Goal: Register for event/course: Register for event/course

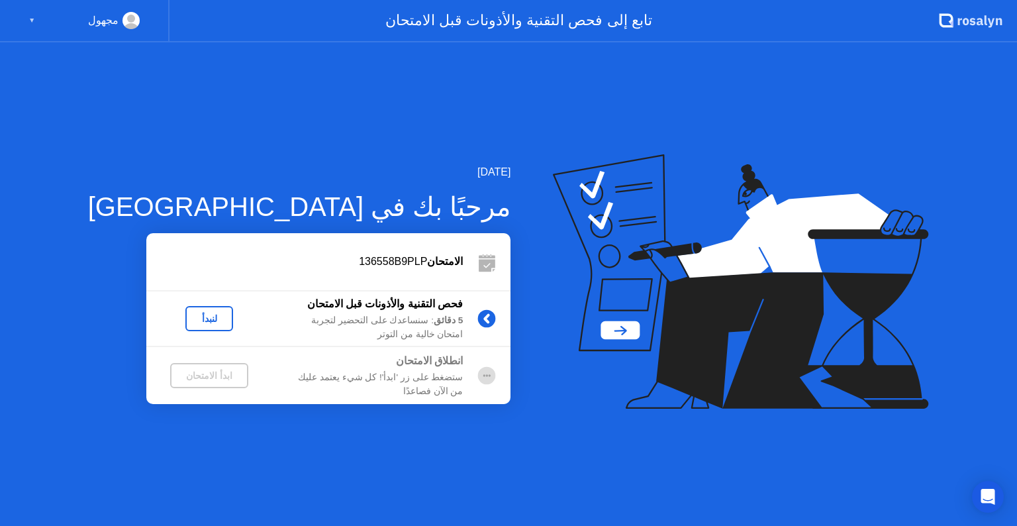
click at [191, 318] on div "لنبدأ" at bounding box center [209, 318] width 37 height 11
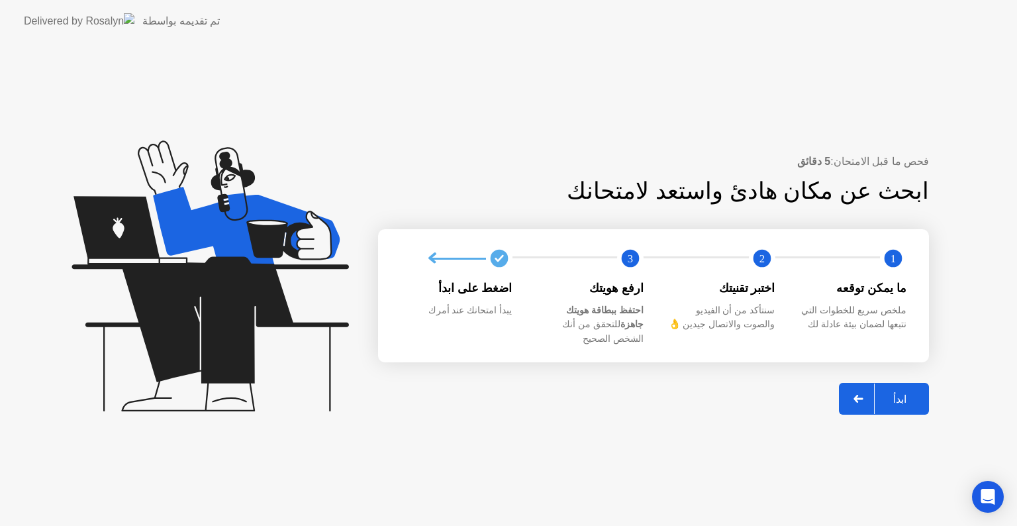
click at [902, 392] on div "ابدأ" at bounding box center [899, 398] width 50 height 13
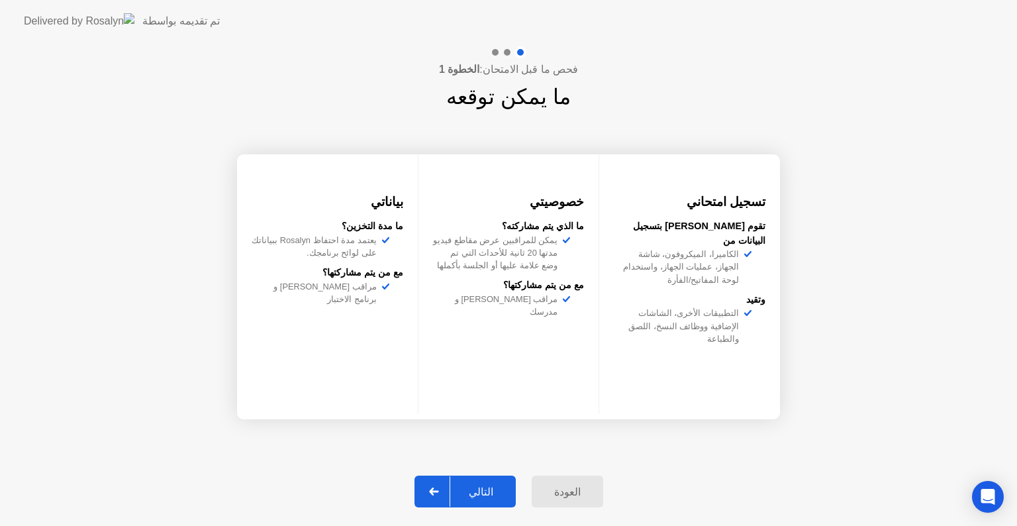
click at [479, 490] on div "التالي" at bounding box center [481, 491] width 62 height 13
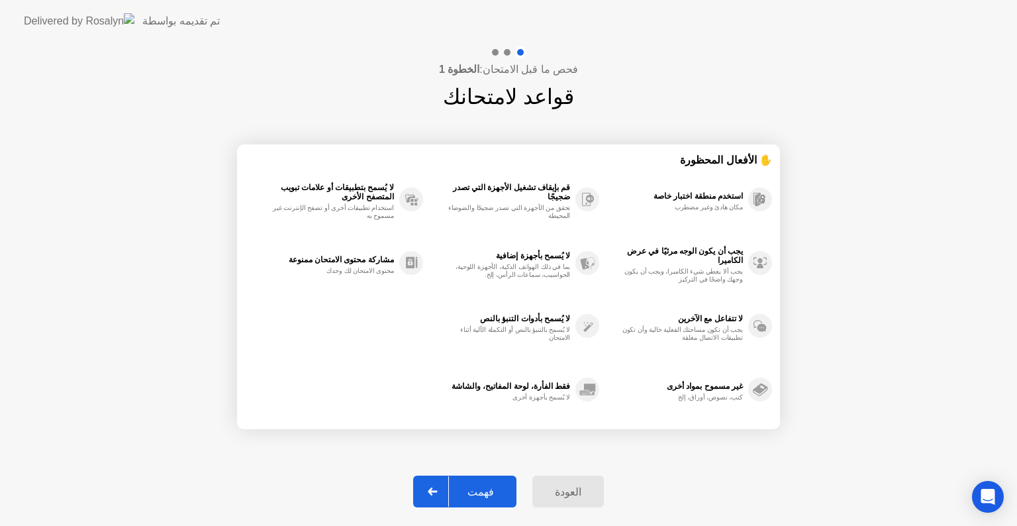
click at [479, 491] on div "فهمت" at bounding box center [481, 491] width 64 height 13
select select "Available cameras"
select select "Available speakers"
select select "Available microphones"
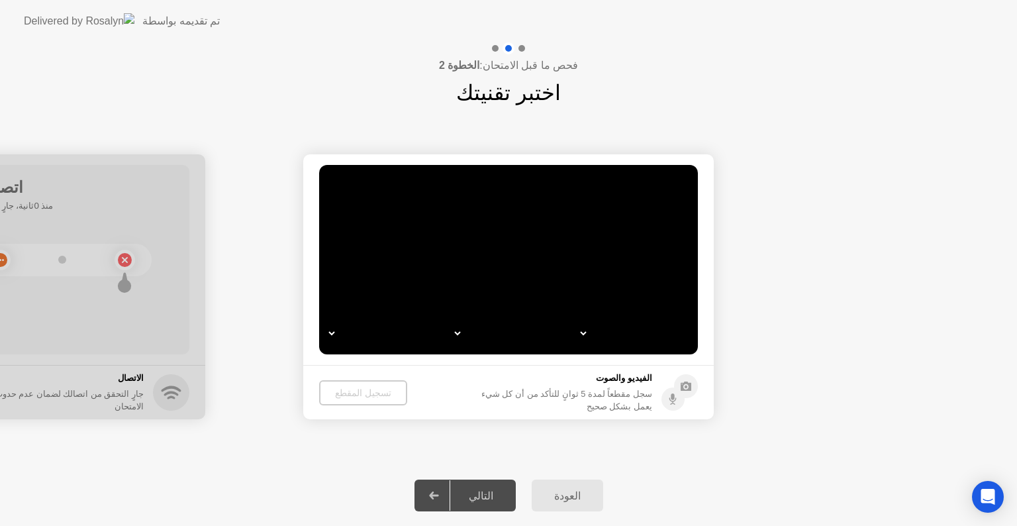
select select "*"
select select "**********"
select select "*******"
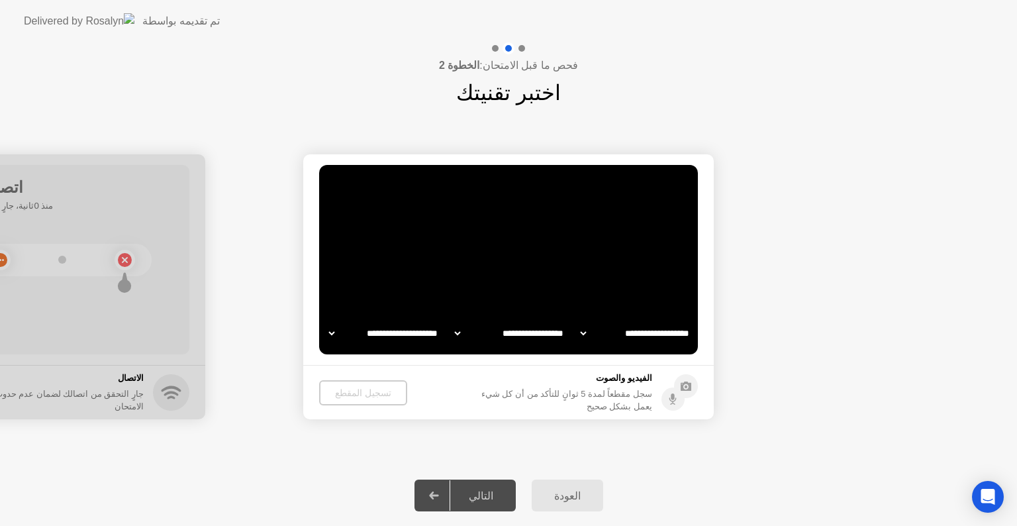
select select "*******"
click at [453, 331] on select "**********" at bounding box center [509, 333] width 113 height 26
click at [344, 332] on select "**********" at bounding box center [383, 333] width 113 height 26
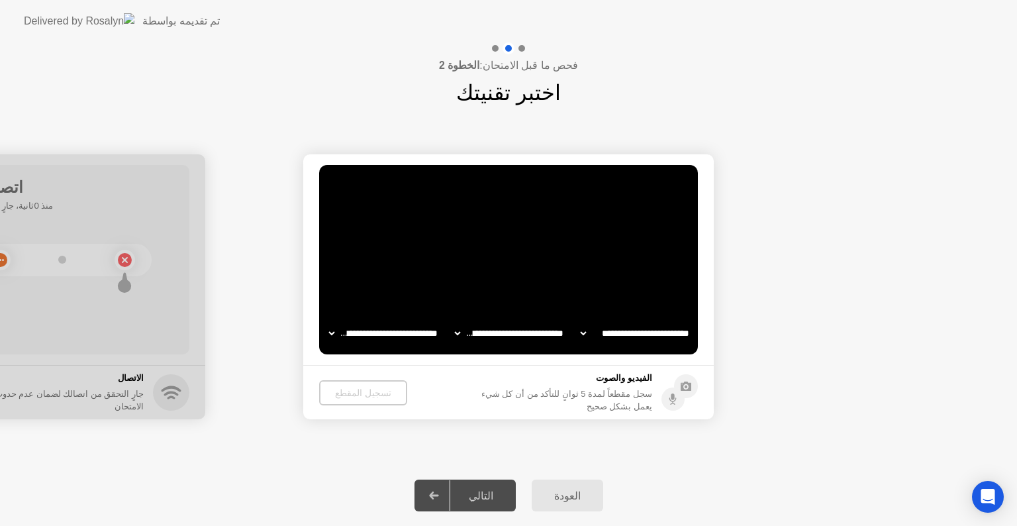
click at [372, 336] on select "**********" at bounding box center [383, 333] width 113 height 26
click at [630, 332] on select "**********" at bounding box center [634, 333] width 113 height 26
drag, startPoint x: 728, startPoint y: 437, endPoint x: 679, endPoint y: 400, distance: 61.4
click at [728, 437] on div "**********" at bounding box center [508, 287] width 1017 height 356
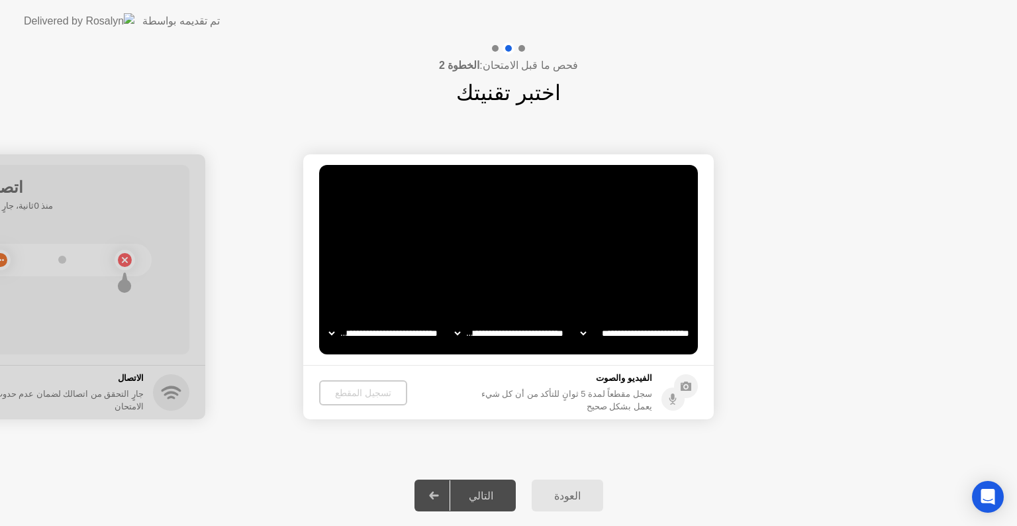
click at [633, 385] on h5 "الفيديو والصوت" at bounding box center [563, 377] width 177 height 13
click at [579, 403] on div "سجل مقطعاً لمدة 5 ثوانٍ للتأكد من أن كل شيء يعمل بشكل صحيح" at bounding box center [563, 399] width 177 height 25
click at [349, 396] on div "تسجيل المقطع" at bounding box center [362, 392] width 77 height 11
click at [467, 193] on video at bounding box center [508, 259] width 379 height 189
click at [568, 494] on div "العودة" at bounding box center [567, 495] width 64 height 13
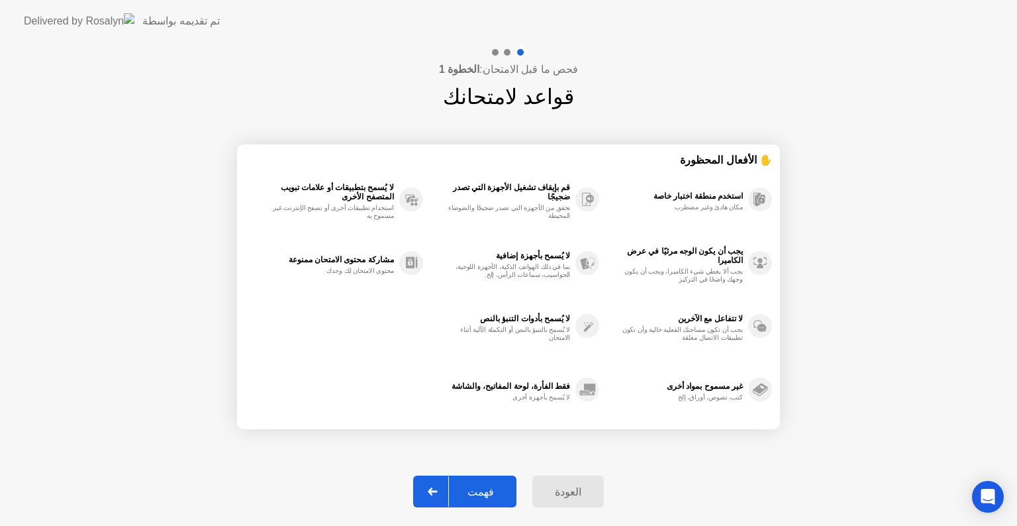
click at [483, 497] on div "فهمت" at bounding box center [481, 491] width 64 height 13
select select "**********"
select select "*******"
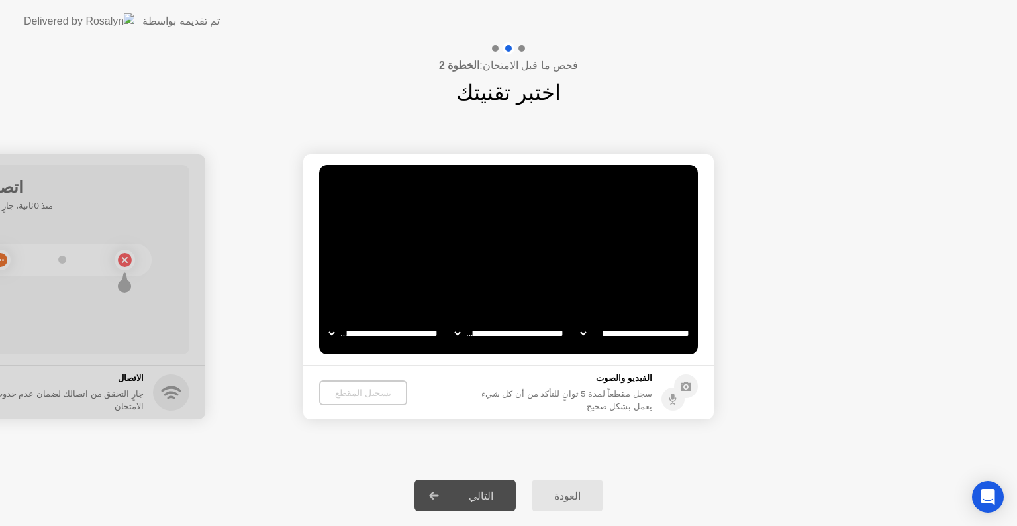
click at [367, 387] on div "تسجيل المقطع" at bounding box center [362, 392] width 77 height 11
click at [346, 392] on div "تسجيل المقطع" at bounding box center [362, 392] width 77 height 11
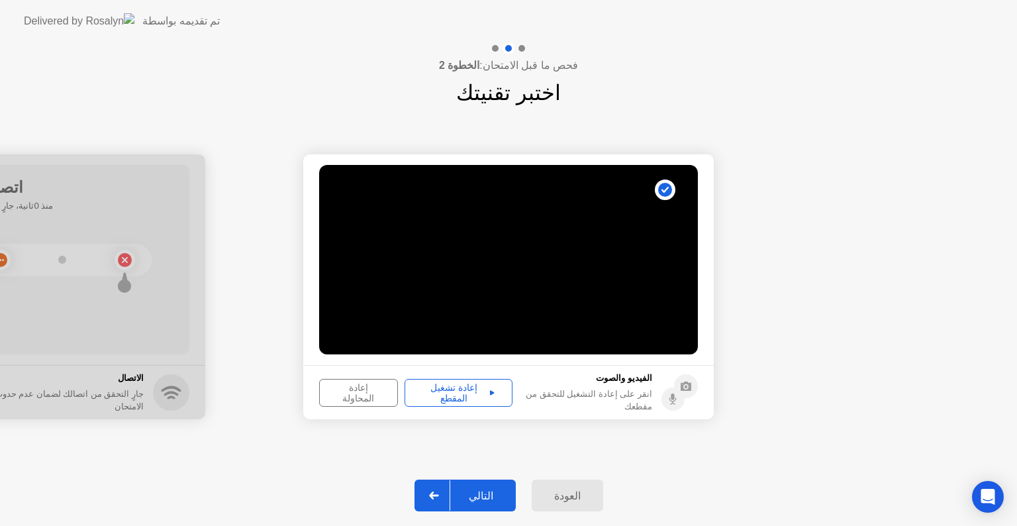
click at [457, 398] on div "إعادة تشغيل المقطع" at bounding box center [458, 392] width 99 height 21
click at [357, 390] on div "إعادة المحاولة" at bounding box center [358, 392] width 69 height 21
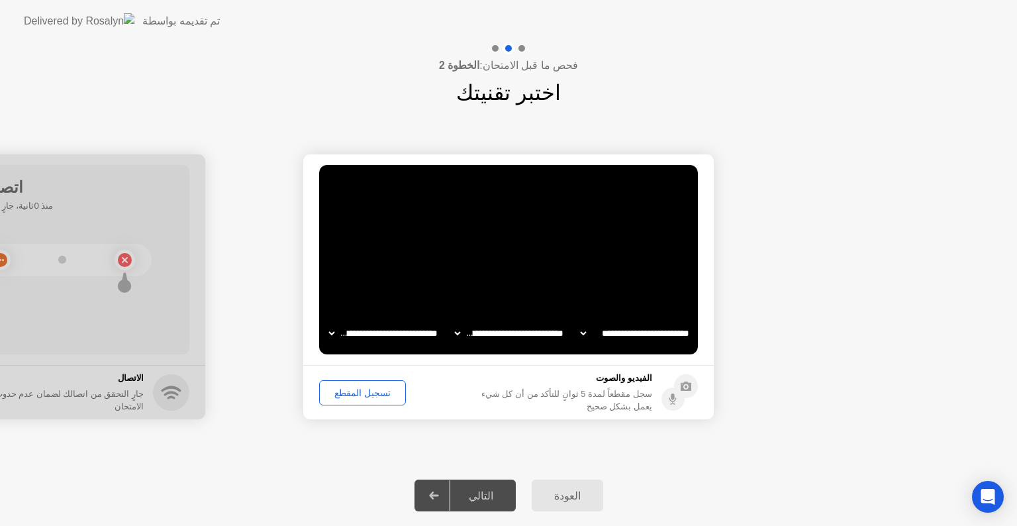
click at [355, 390] on div "تسجيل المقطع" at bounding box center [362, 392] width 77 height 11
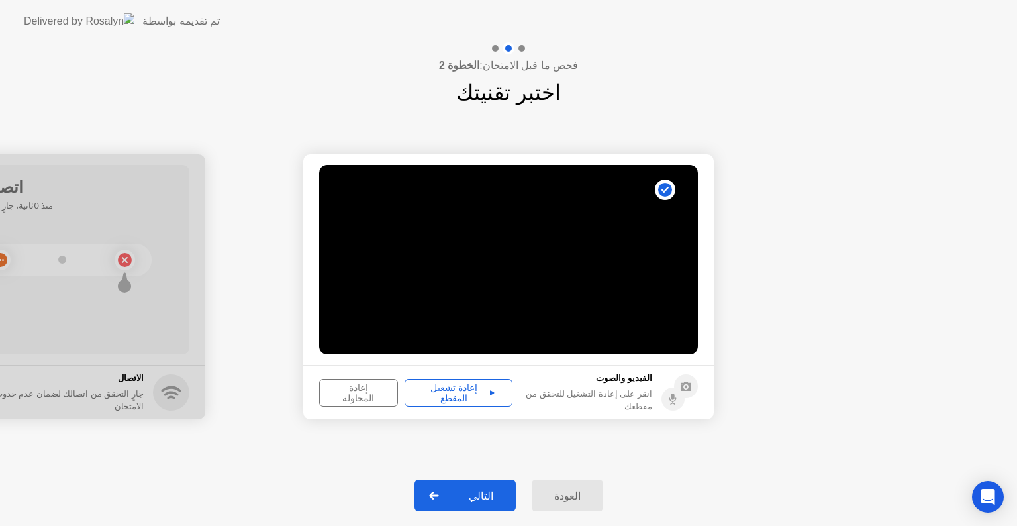
click at [458, 391] on div "إعادة تشغيل المقطع" at bounding box center [458, 392] width 99 height 21
click at [614, 397] on div "انقر على إعادة التشغيل للتحقق من مقطعك" at bounding box center [585, 399] width 133 height 25
click at [352, 392] on div "إعادة المحاولة" at bounding box center [358, 392] width 69 height 21
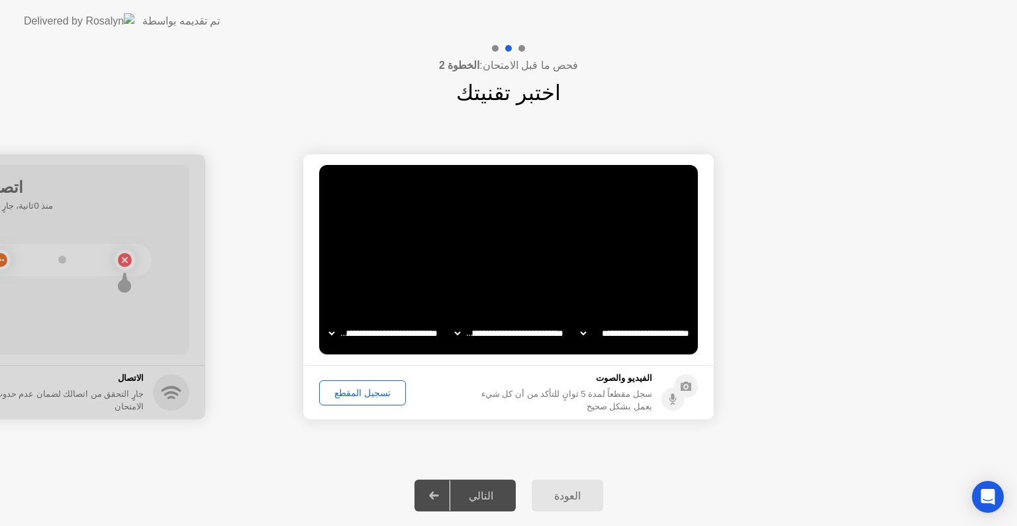
click at [336, 331] on select "**********" at bounding box center [383, 333] width 113 height 26
click at [529, 442] on div "**********" at bounding box center [508, 287] width 1017 height 356
click at [467, 336] on select "**********" at bounding box center [509, 333] width 113 height 26
click at [593, 334] on select "**********" at bounding box center [634, 333] width 113 height 26
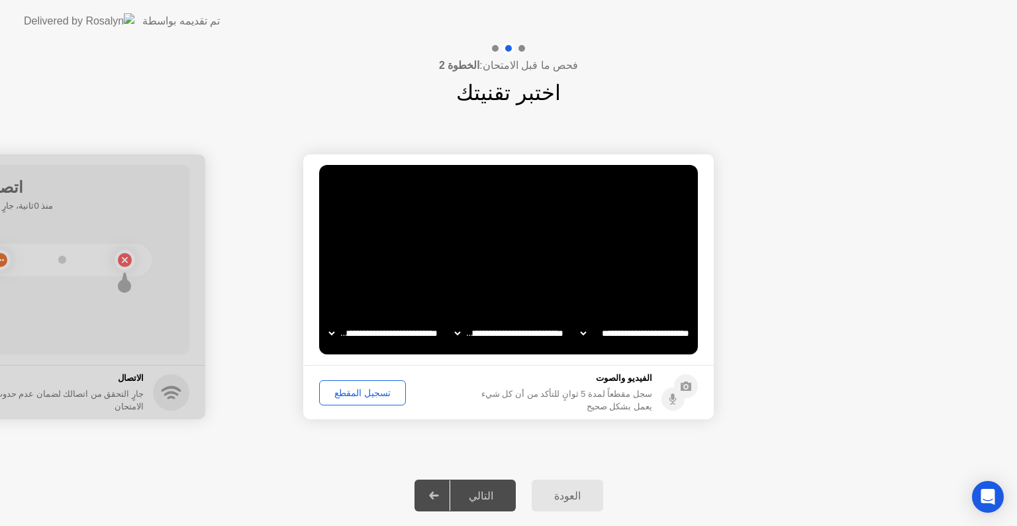
click at [578, 320] on select "**********" at bounding box center [634, 333] width 113 height 26
click at [356, 392] on div "تسجيل المقطع" at bounding box center [362, 392] width 77 height 11
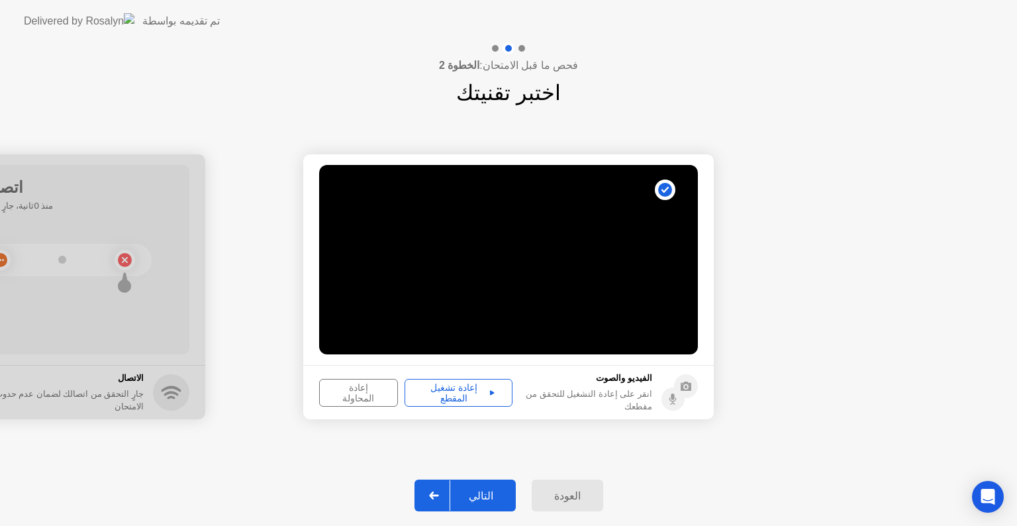
click at [465, 388] on div "إعادة تشغيل المقطع" at bounding box center [458, 392] width 99 height 21
click at [484, 492] on div "التالي" at bounding box center [481, 495] width 62 height 13
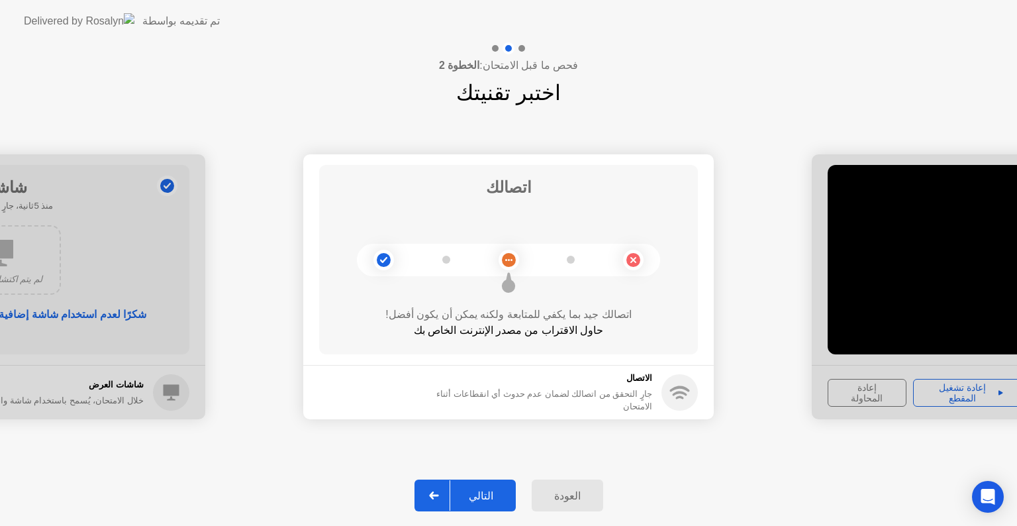
click at [485, 494] on div "التالي" at bounding box center [481, 495] width 62 height 13
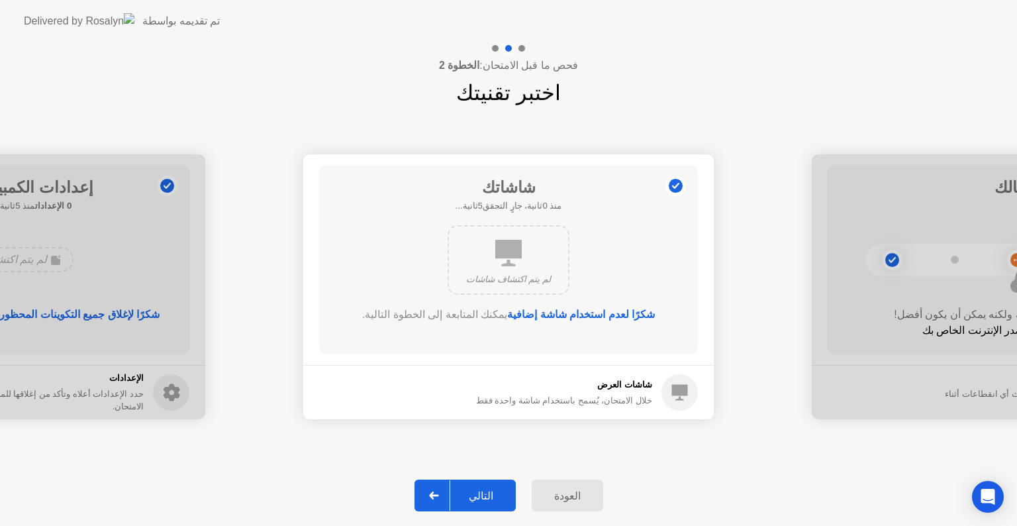
click at [479, 489] on div "التالي" at bounding box center [481, 495] width 62 height 13
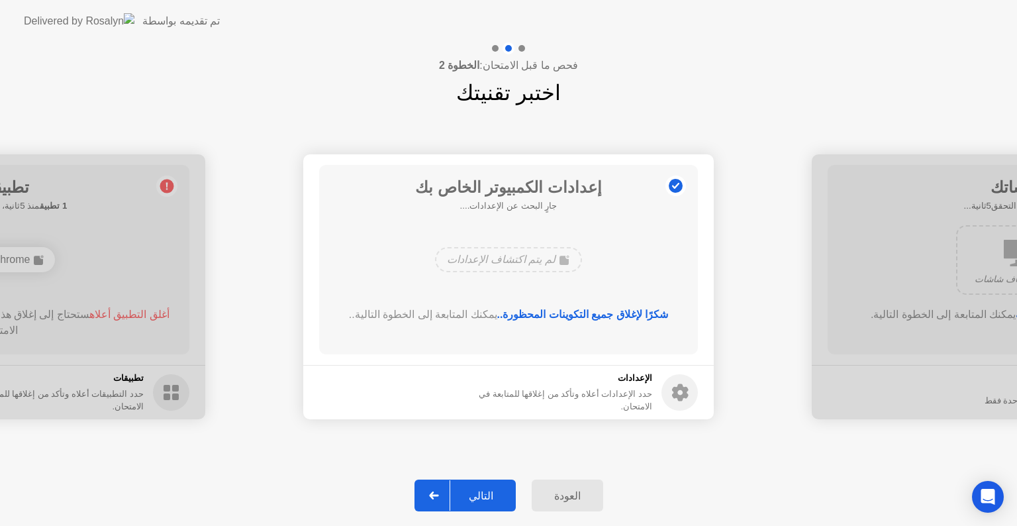
click at [486, 489] on div "التالي" at bounding box center [481, 495] width 62 height 13
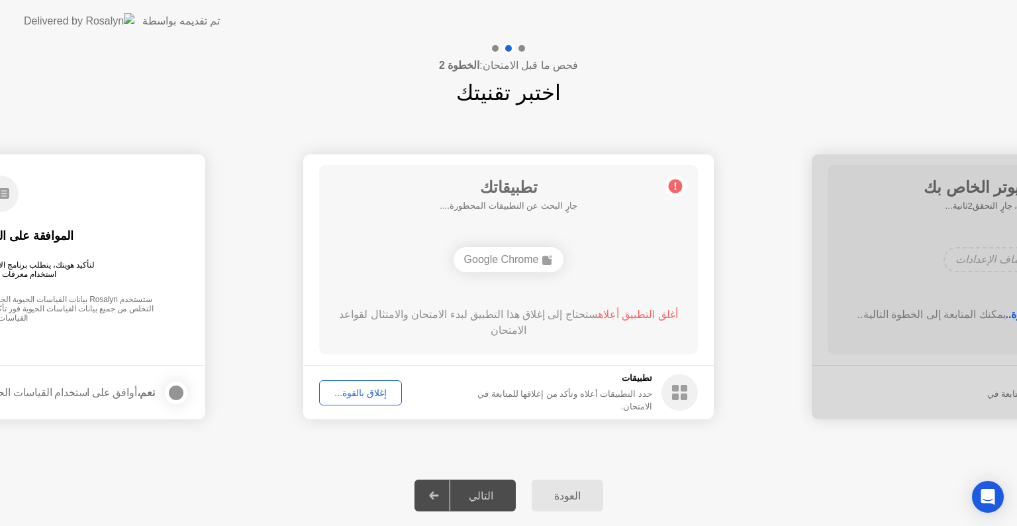
click at [492, 277] on div "تطبيقاتك جارٍ البحث عن التطبيقات المحظورة.... Google Chrome أغلق التطبيق أعلاه …" at bounding box center [508, 259] width 379 height 189
click at [356, 392] on div "إغلاق بالقوة..." at bounding box center [360, 392] width 73 height 11
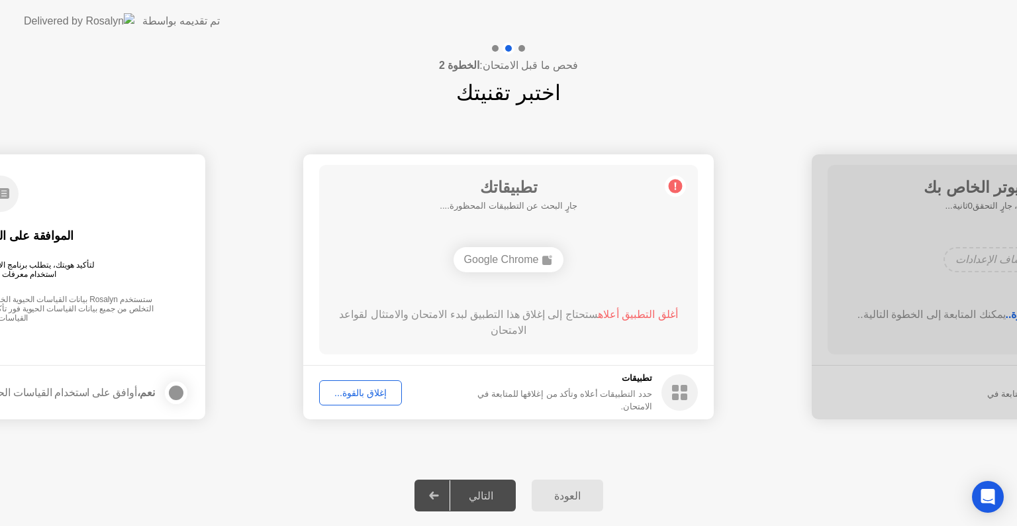
click at [359, 479] on div "العودة التالي" at bounding box center [508, 495] width 1017 height 61
click at [397, 273] on div "Google Chrome" at bounding box center [508, 260] width 303 height 36
click at [492, 511] on div "العودة التالي" at bounding box center [508, 495] width 1017 height 61
click at [488, 494] on div "التالي" at bounding box center [481, 495] width 62 height 13
click at [567, 491] on div "العودة" at bounding box center [567, 495] width 64 height 13
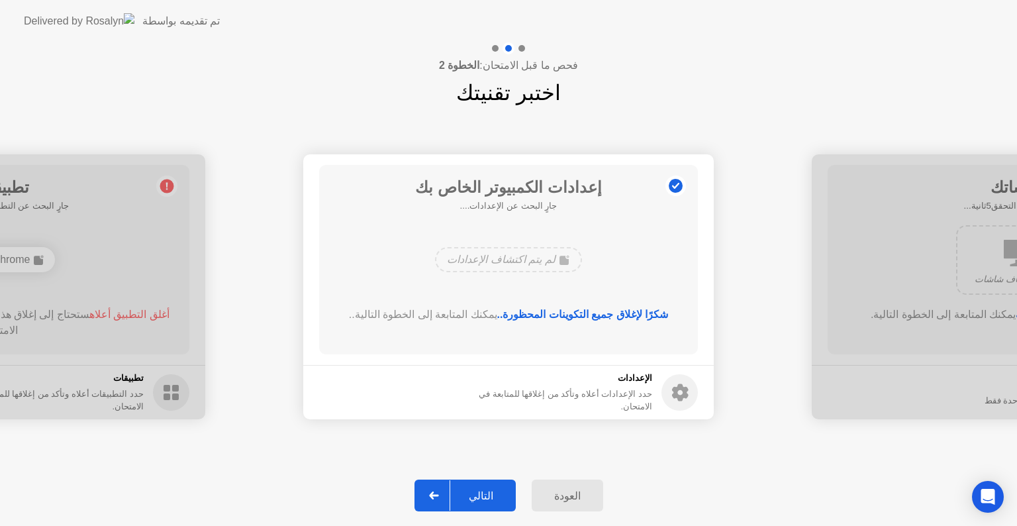
click at [488, 489] on div "التالي" at bounding box center [481, 495] width 62 height 13
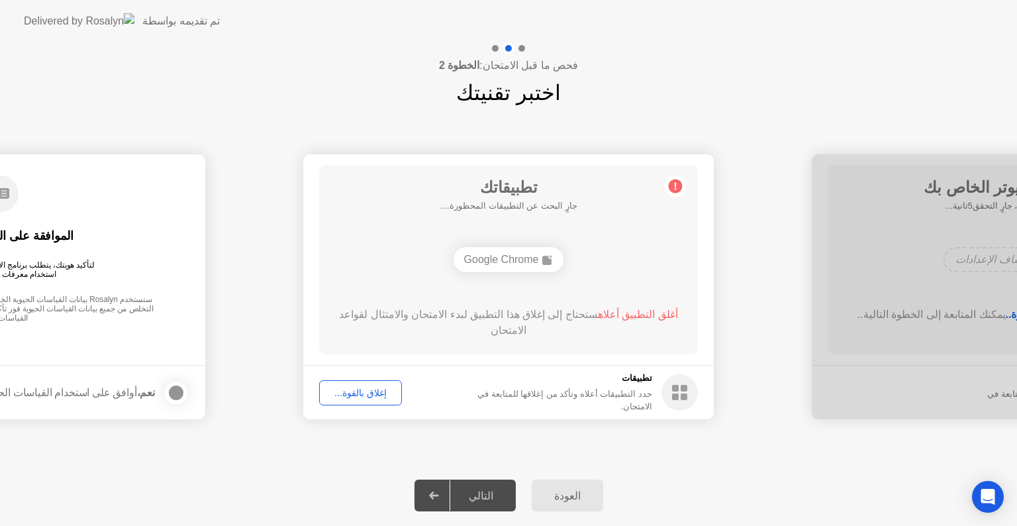
click at [676, 189] on circle at bounding box center [675, 186] width 14 height 14
click at [512, 261] on div "Google Chrome" at bounding box center [508, 259] width 111 height 25
click at [357, 394] on div "إغلاق بالقوة..." at bounding box center [360, 392] width 73 height 11
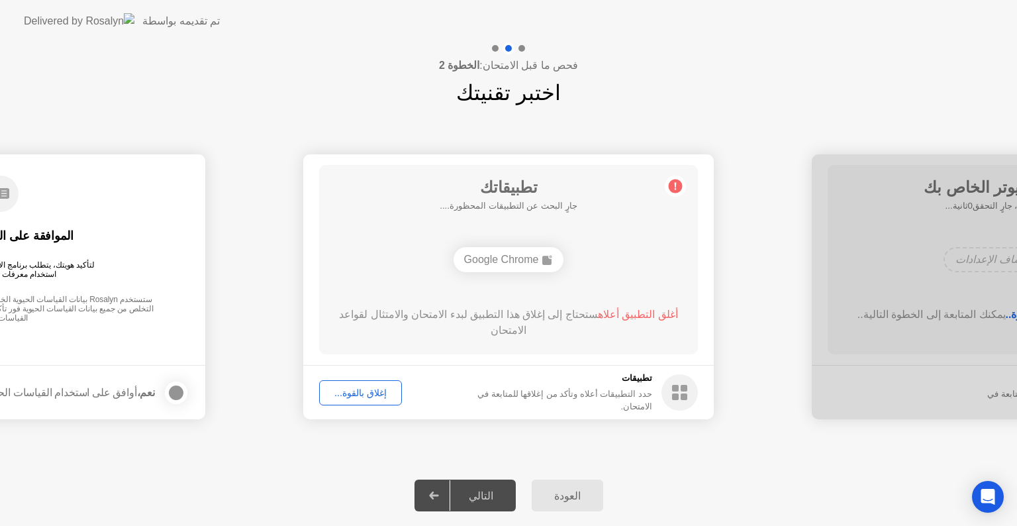
click at [522, 337] on div "أغلق التطبيق أعلاه ستحتاج إلى إغلاق هذا التطبيق لبدء الامتحان والامتثال لقواعد …" at bounding box center [508, 324] width 341 height 37
click at [349, 395] on div "إغلاق بالقوة..." at bounding box center [360, 392] width 73 height 11
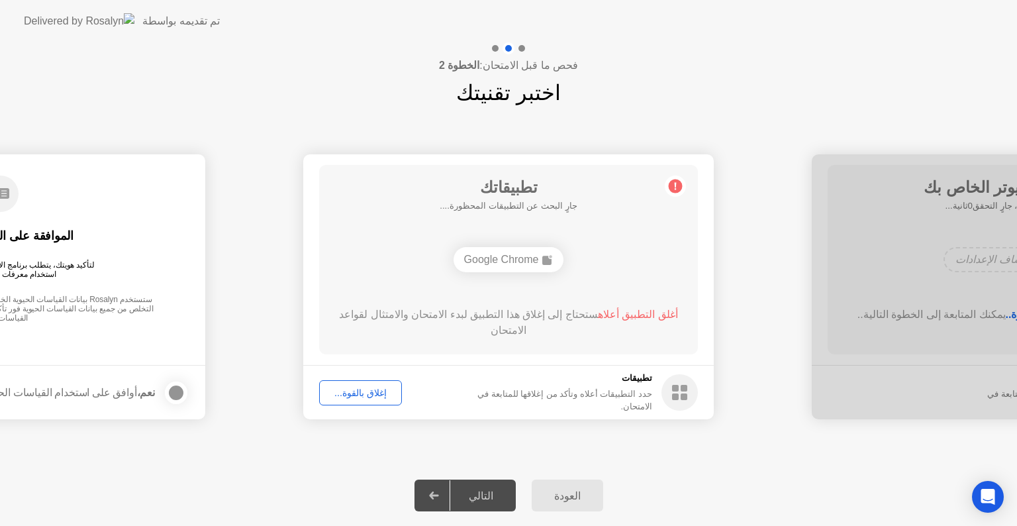
click at [510, 295] on div "تطبيقاتك جارٍ البحث عن التطبيقات المحظورة.... Google Chrome أغلق التطبيق أعلاه …" at bounding box center [508, 259] width 379 height 189
click at [493, 254] on div "Google Chrome" at bounding box center [508, 259] width 111 height 25
click at [678, 185] on circle at bounding box center [675, 186] width 14 height 14
click at [635, 315] on span "أغلق التطبيق أعلاه" at bounding box center [638, 313] width 80 height 11
click at [463, 345] on div "تطبيقاتك جارٍ البحث عن التطبيقات المحظورة.... Google Chrome أغلق التطبيق أعلاه …" at bounding box center [508, 259] width 379 height 189
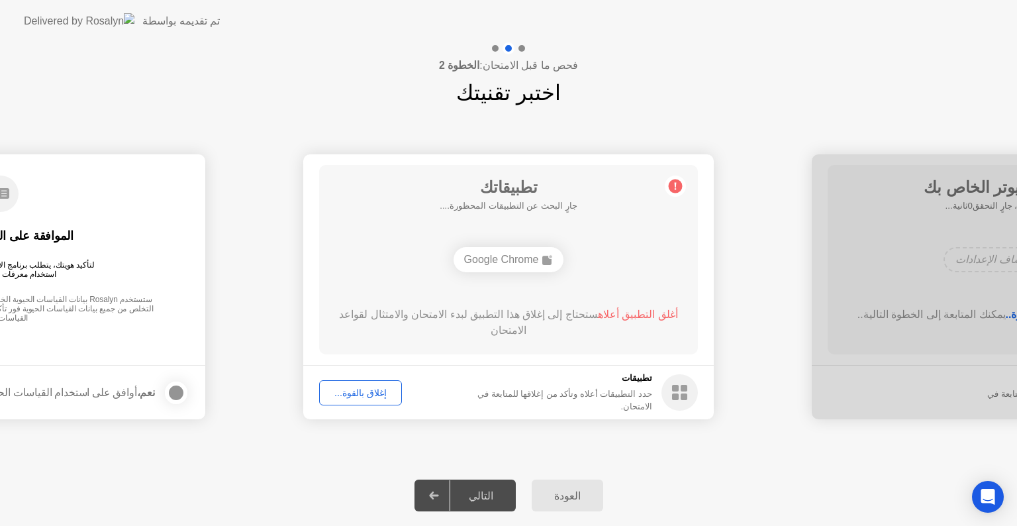
click at [479, 265] on div "Google Chrome" at bounding box center [508, 259] width 111 height 25
click at [480, 192] on h1 "تطبيقاتك" at bounding box center [508, 187] width 138 height 24
click at [637, 385] on h5 "تطبيقات" at bounding box center [551, 377] width 201 height 13
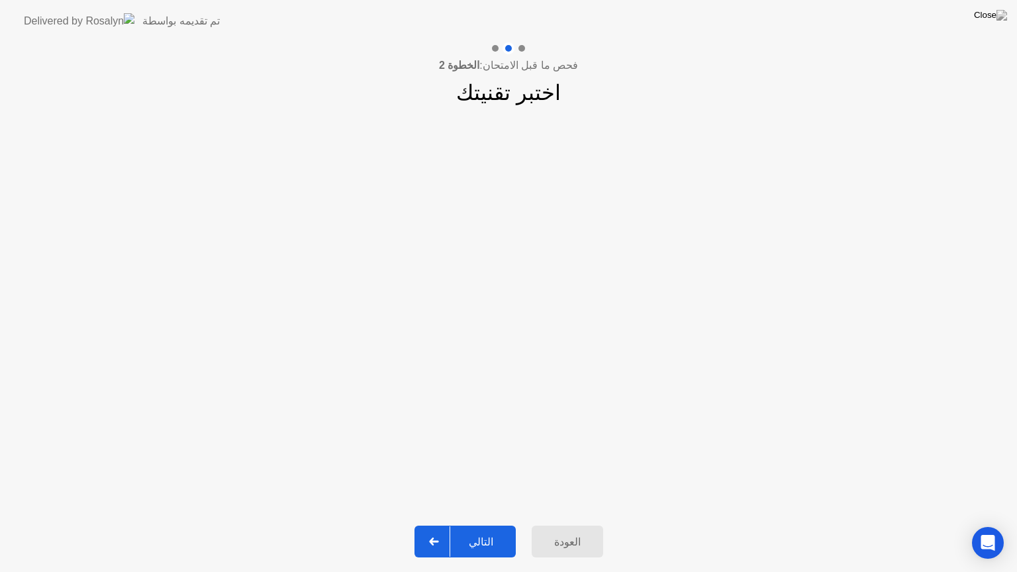
click at [488, 525] on div "التالي" at bounding box center [481, 541] width 62 height 13
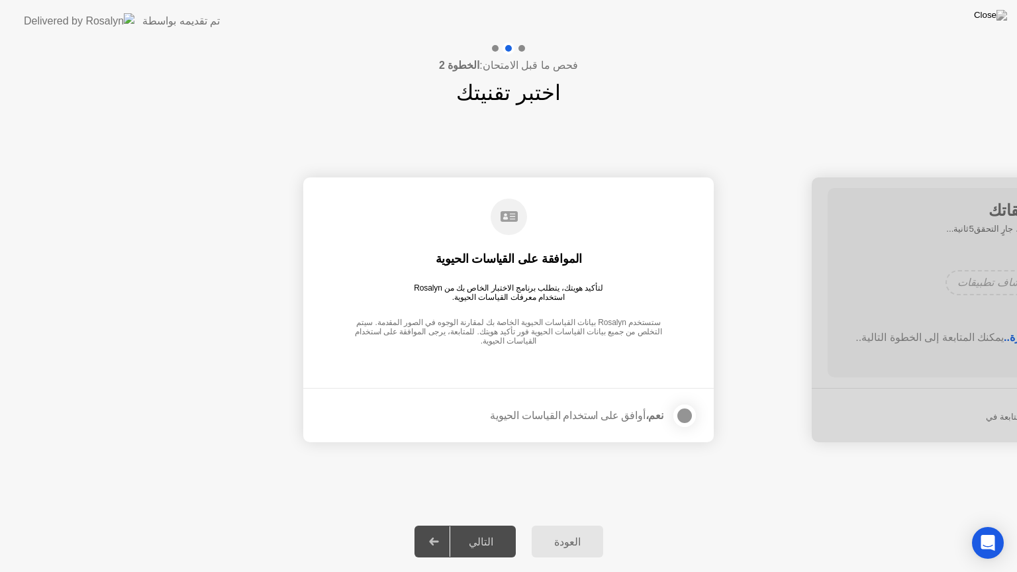
click at [688, 414] on div at bounding box center [684, 416] width 16 height 16
click at [490, 525] on div "التالي" at bounding box center [481, 541] width 62 height 13
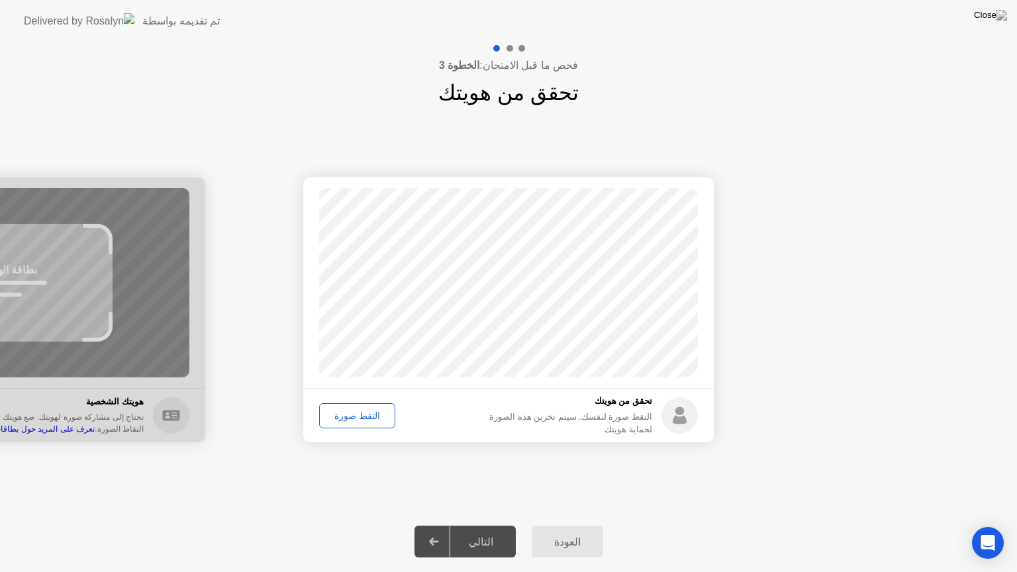
click at [353, 415] on div "التقط صورة" at bounding box center [357, 415] width 67 height 11
click at [477, 525] on button "التالي" at bounding box center [464, 542] width 101 height 32
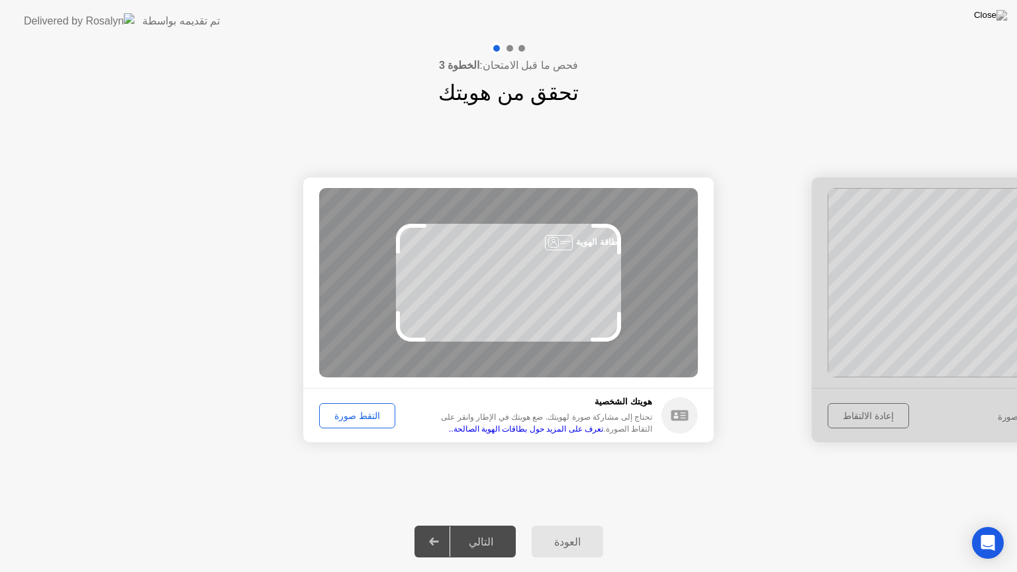
click at [348, 413] on div "التقط صورة" at bounding box center [357, 415] width 67 height 11
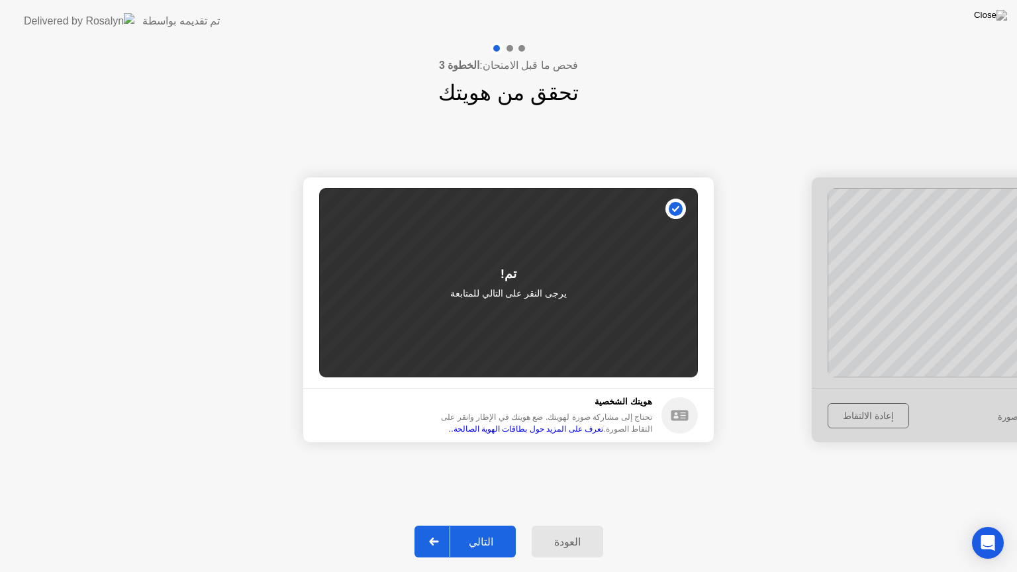
click at [482, 525] on div "التالي" at bounding box center [481, 541] width 62 height 13
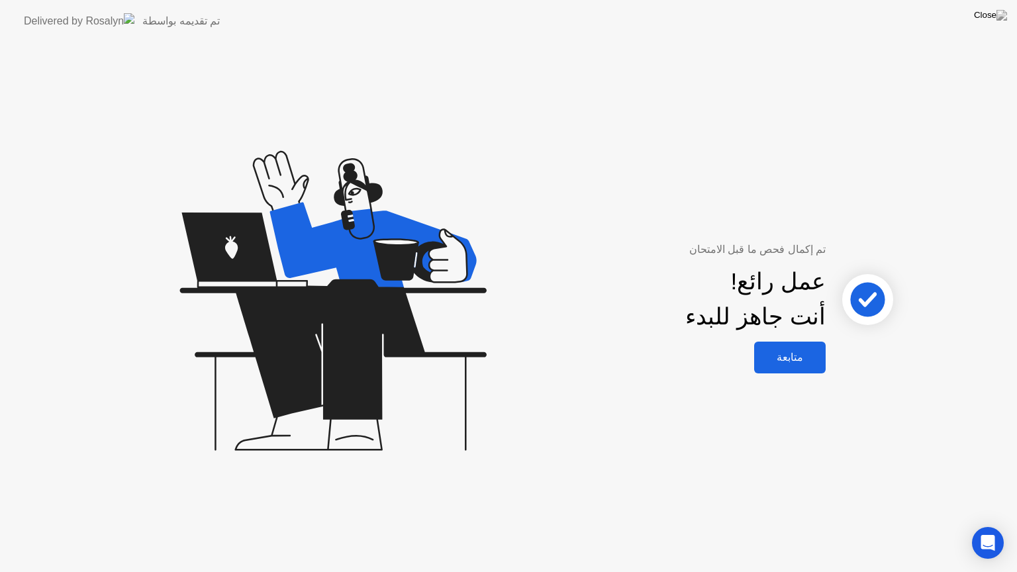
click at [793, 351] on div "متابعة" at bounding box center [790, 357] width 64 height 13
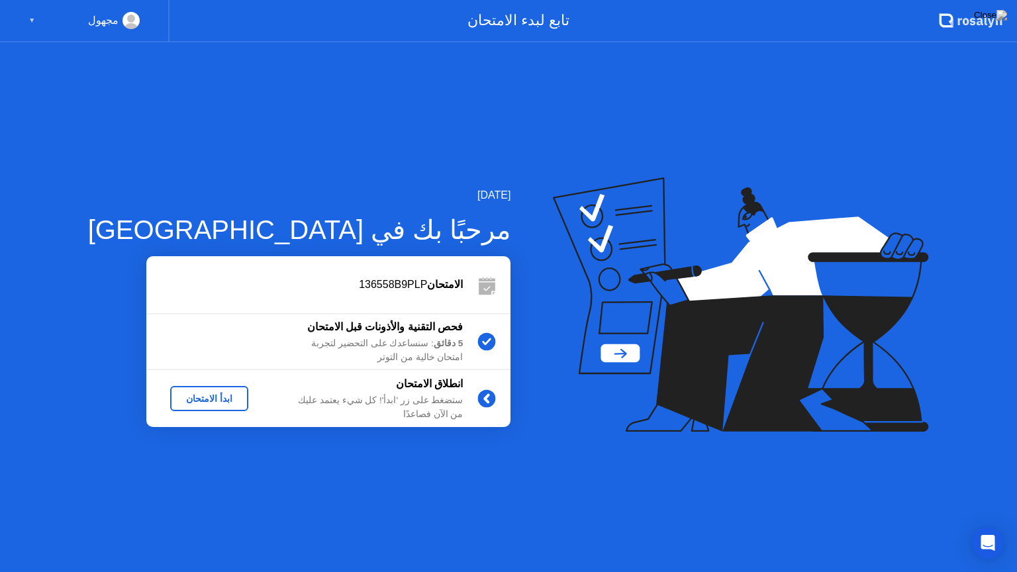
click at [184, 397] on div "ابدأ الامتحان" at bounding box center [209, 398] width 68 height 11
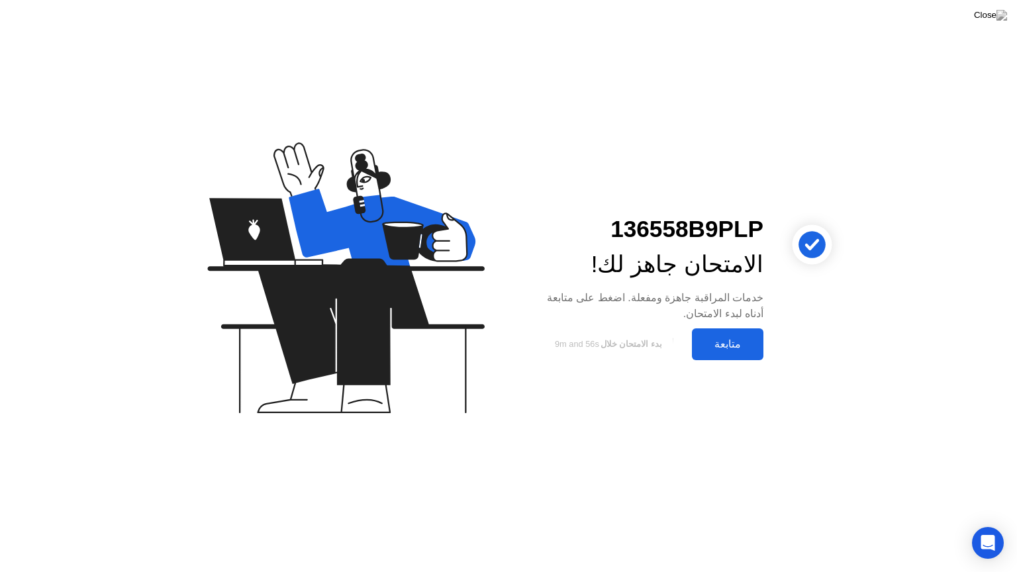
click at [730, 339] on div "متابعة" at bounding box center [728, 344] width 64 height 13
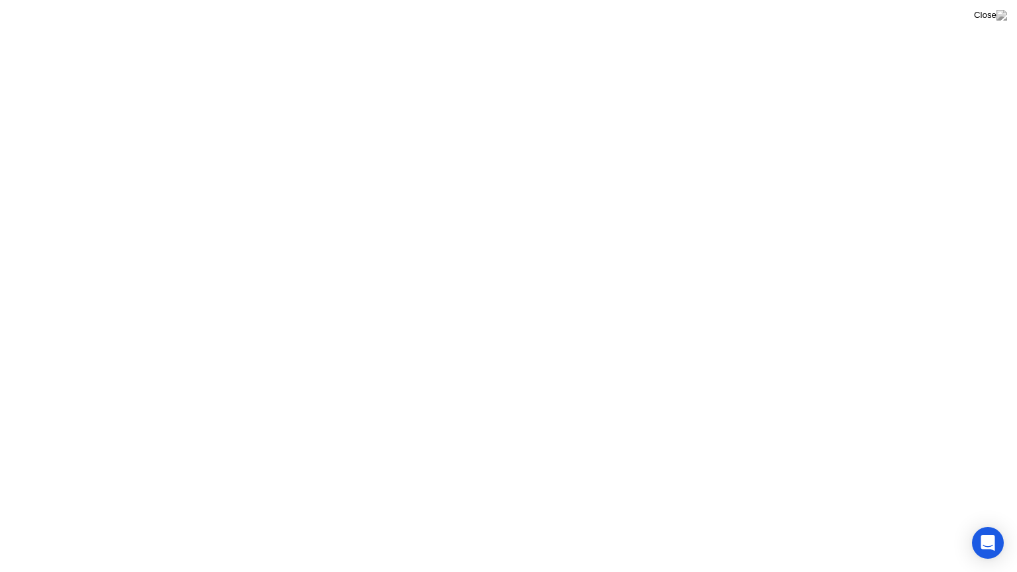
click video
click iframe
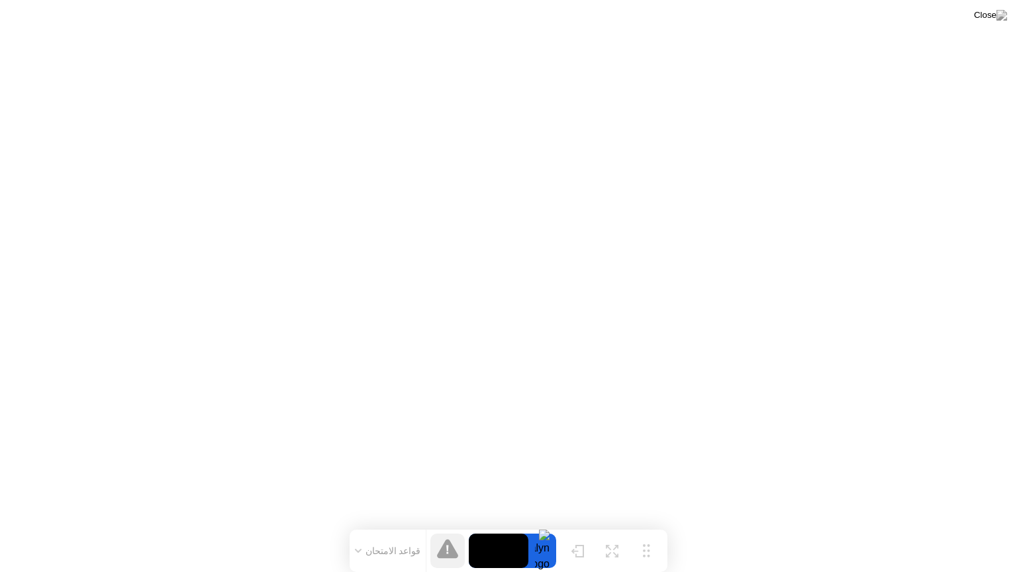
click at [503, 525] on video at bounding box center [499, 550] width 60 height 34
click at [537, 525] on div at bounding box center [542, 550] width 28 height 34
click at [544, 525] on div at bounding box center [542, 550] width 28 height 34
click at [490, 525] on video at bounding box center [499, 550] width 60 height 34
click at [495, 525] on video at bounding box center [499, 550] width 60 height 34
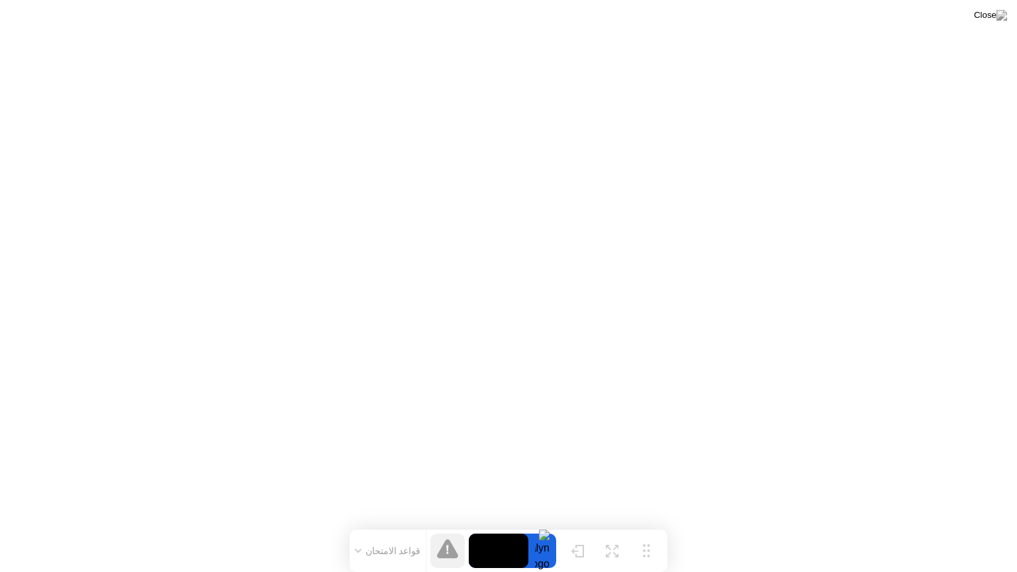
click iframe
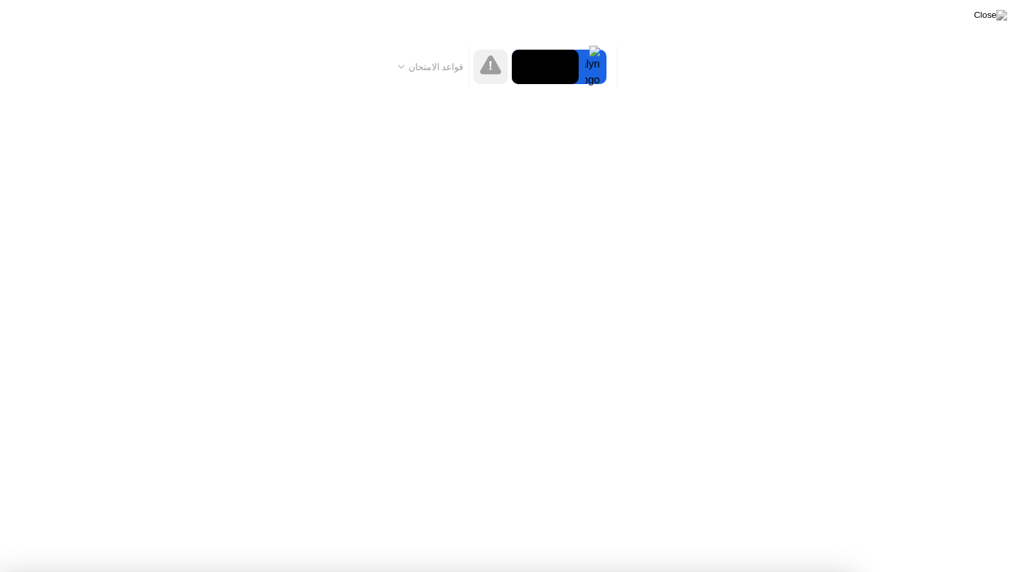
click at [968, 525] on div at bounding box center [508, 572] width 1017 height 0
click at [545, 69] on video at bounding box center [545, 67] width 67 height 34
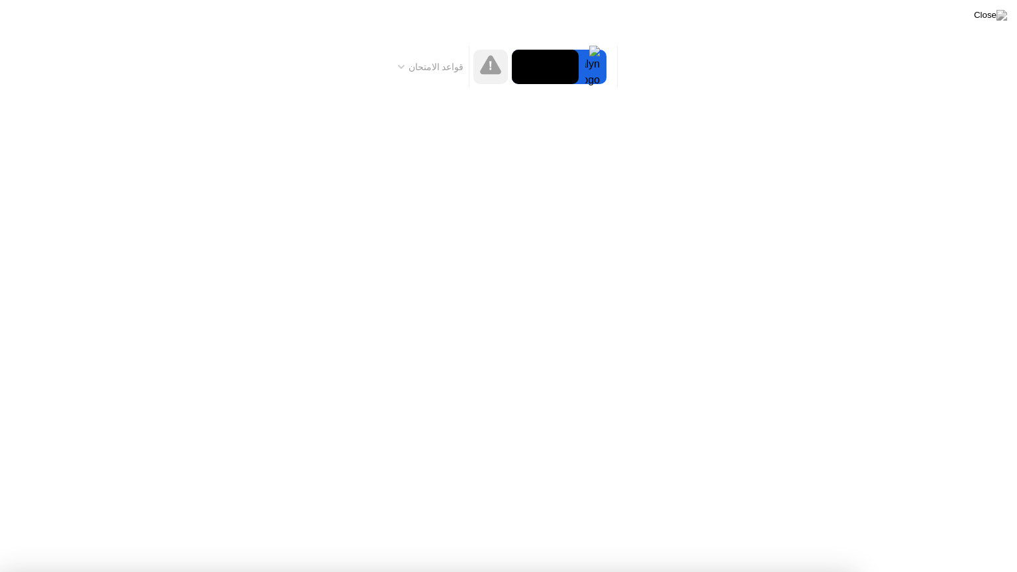
click at [3, 525] on div at bounding box center [508, 572] width 1017 height 0
click at [442, 525] on div at bounding box center [508, 572] width 1017 height 0
click at [988, 525] on div at bounding box center [508, 572] width 1017 height 0
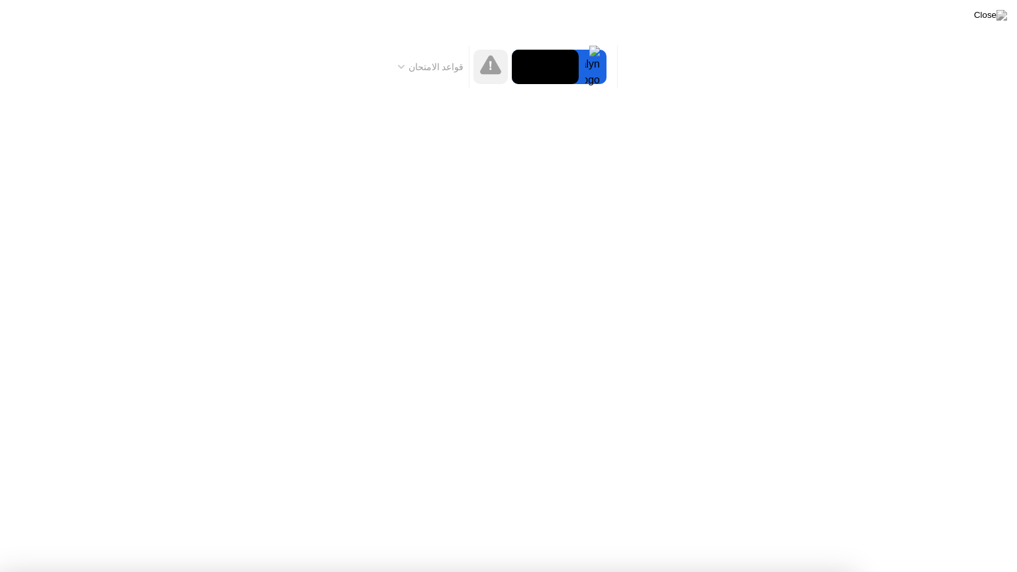
click at [466, 525] on div at bounding box center [508, 572] width 1017 height 0
click at [1001, 19] on img at bounding box center [990, 15] width 33 height 11
click at [548, 60] on video at bounding box center [545, 67] width 67 height 34
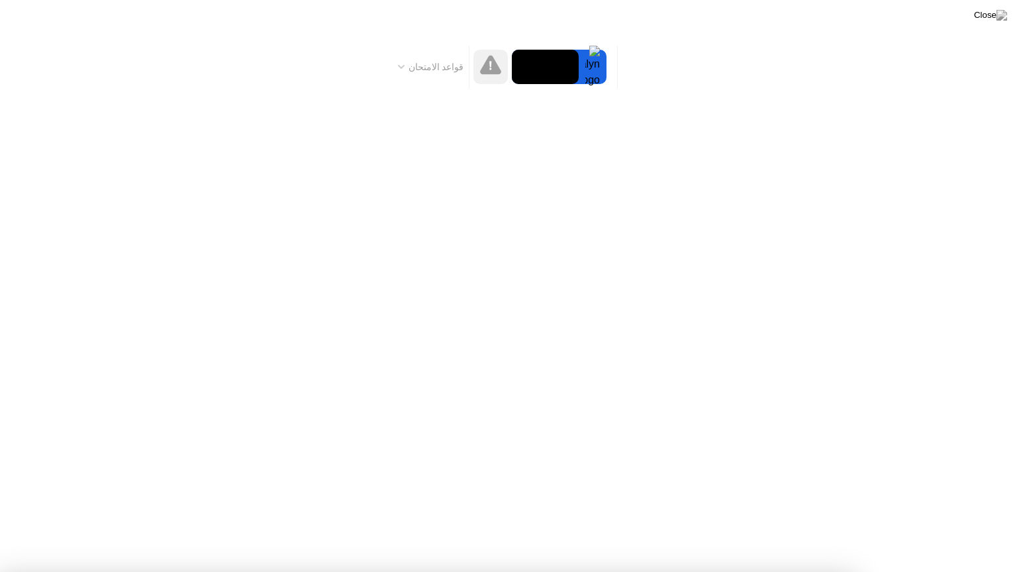
click at [958, 525] on div at bounding box center [508, 572] width 1017 height 0
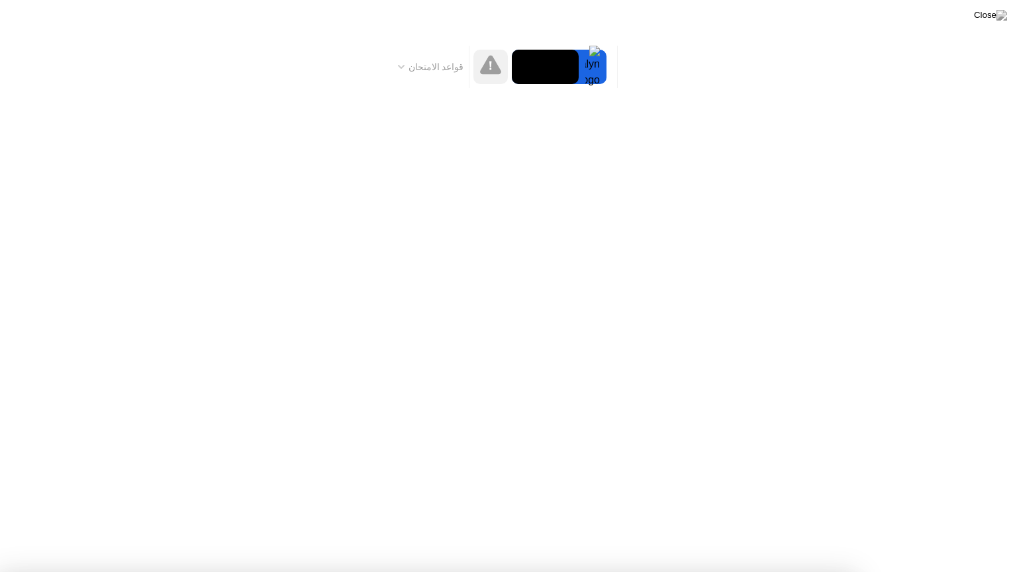
click at [410, 65] on button "قواعد الامتحان" at bounding box center [431, 67] width 74 height 12
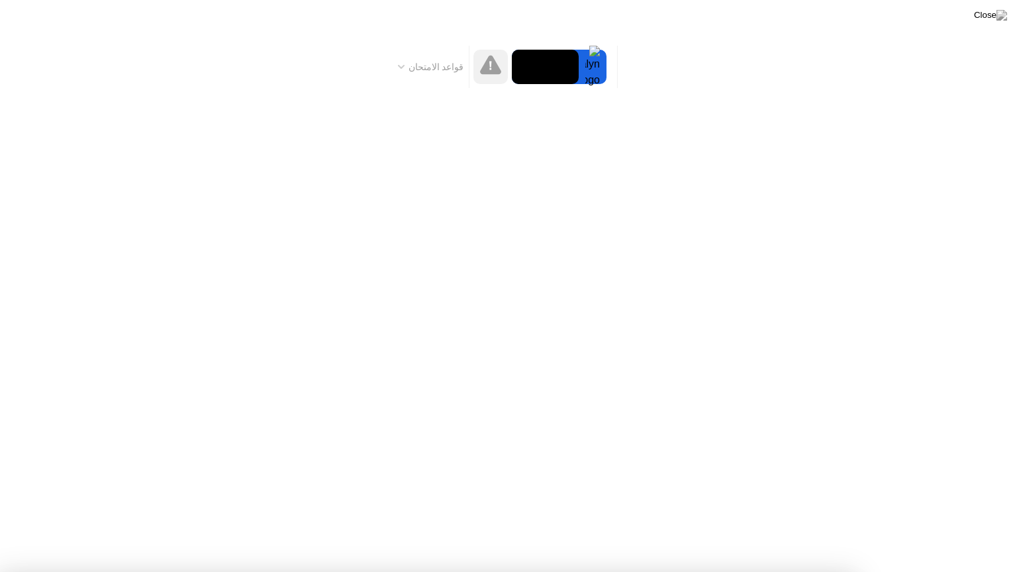
click at [932, 525] on div at bounding box center [508, 572] width 1017 height 0
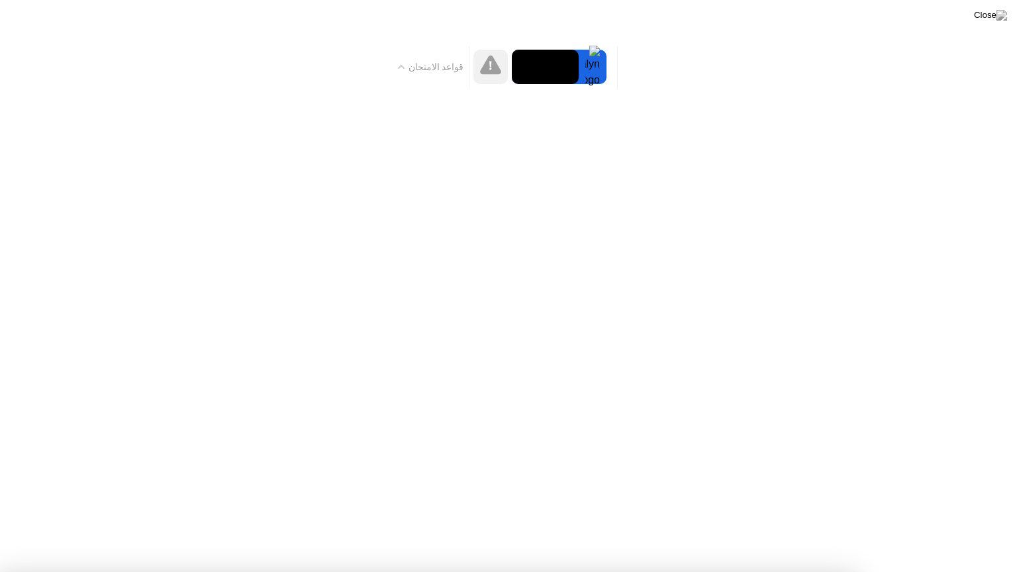
click at [999, 15] on img at bounding box center [990, 15] width 33 height 11
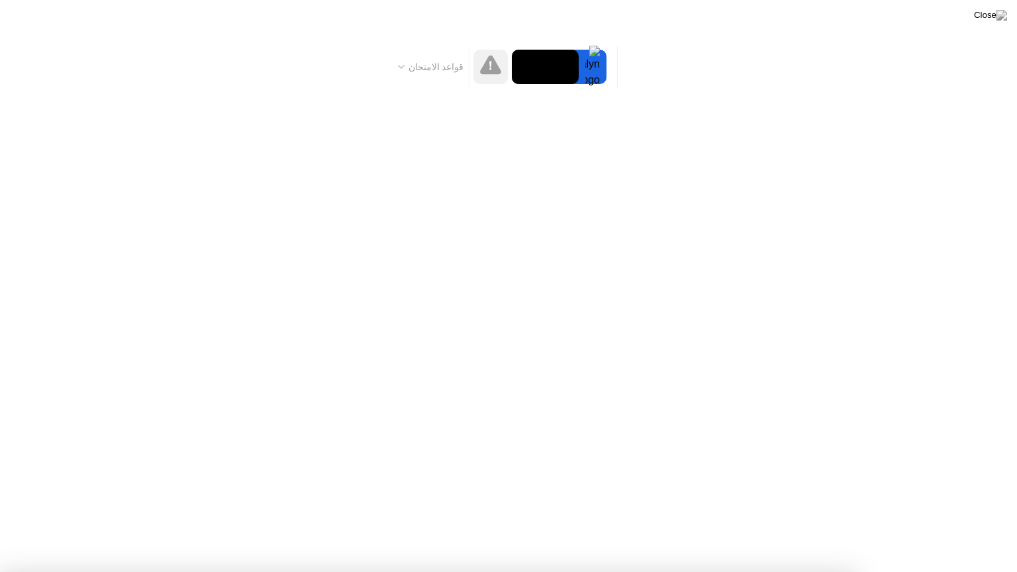
click at [469, 525] on div at bounding box center [508, 572] width 1017 height 0
